Goal: Information Seeking & Learning: Learn about a topic

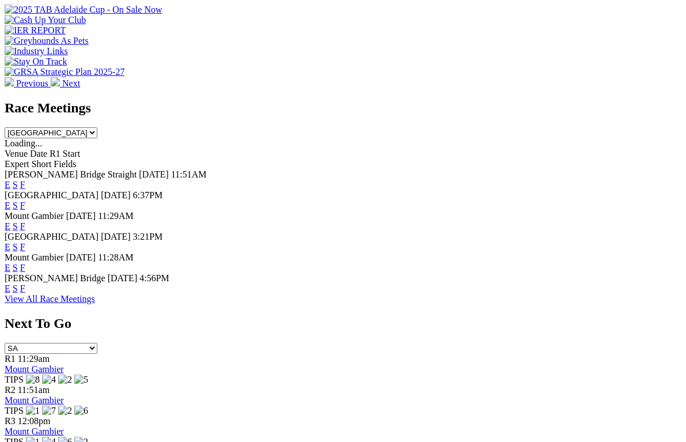
scroll to position [441, 0]
click at [25, 283] on link "F" at bounding box center [22, 288] width 5 height 10
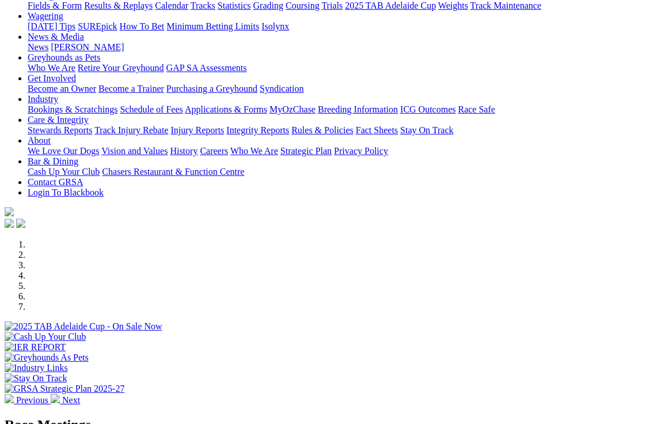
scroll to position [128, 0]
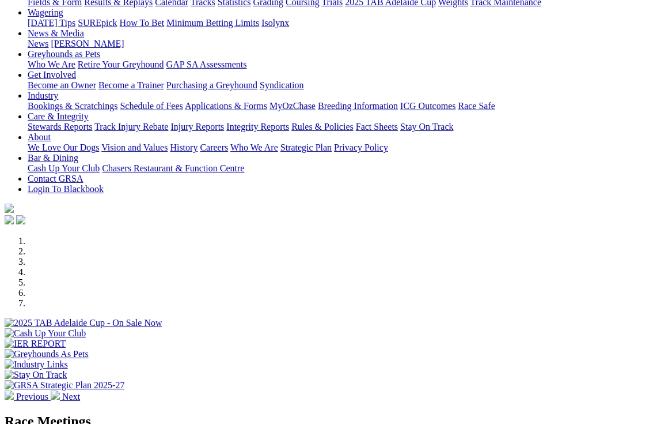
select select "[GEOGRAPHIC_DATA]"
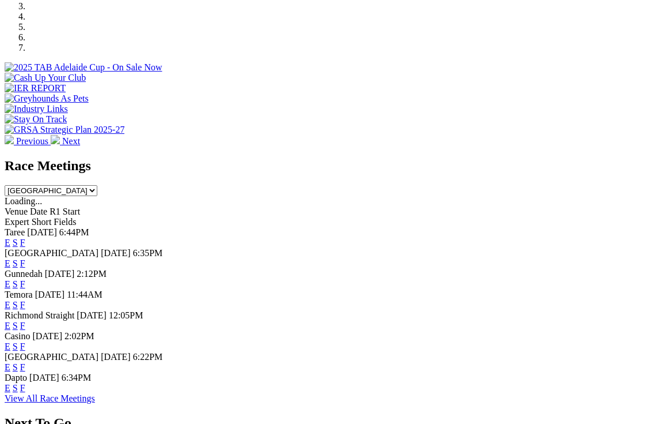
scroll to position [414, 0]
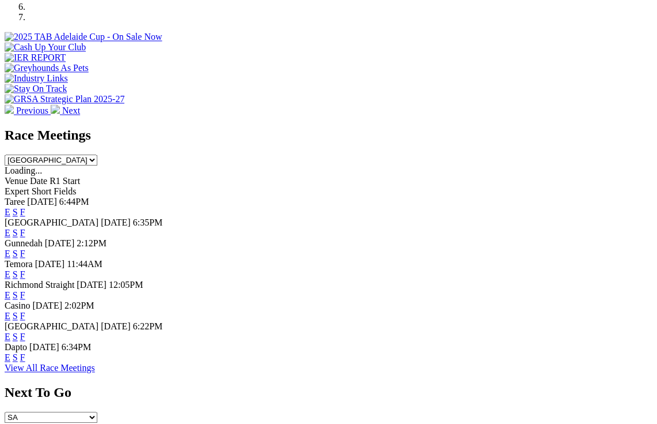
click at [95, 372] on link "View All Race Meetings" at bounding box center [50, 367] width 90 height 10
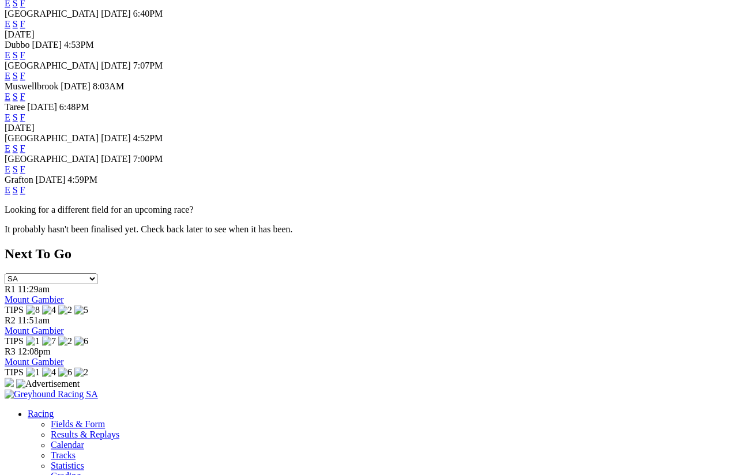
scroll to position [660, 0]
click at [25, 174] on link "F" at bounding box center [22, 169] width 5 height 10
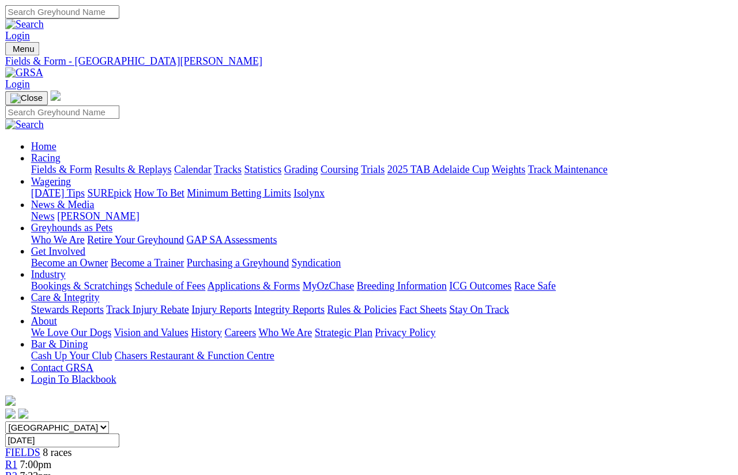
scroll to position [9, 0]
